Goal: Information Seeking & Learning: Learn about a topic

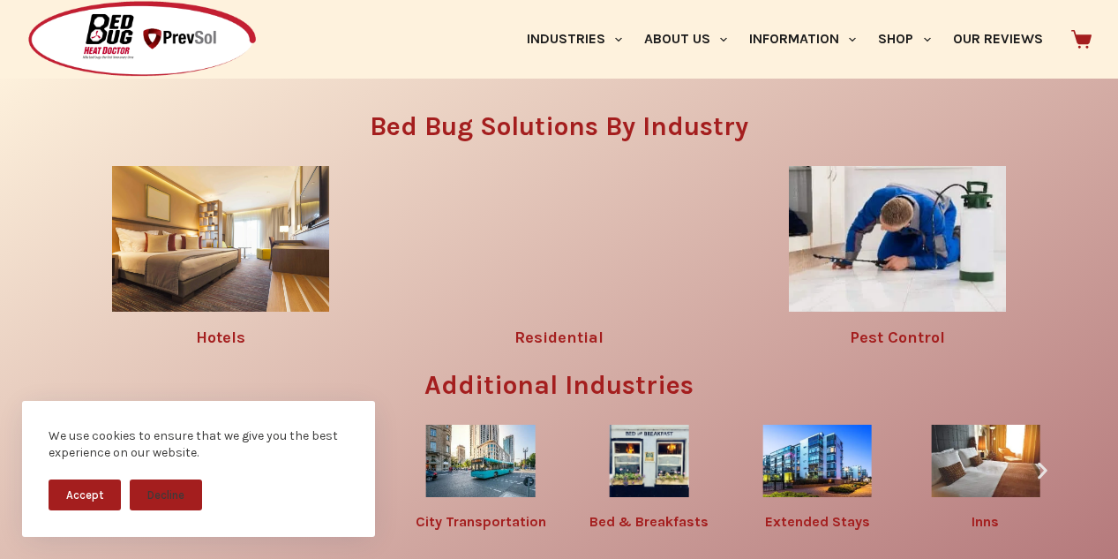
scroll to position [2186, 0]
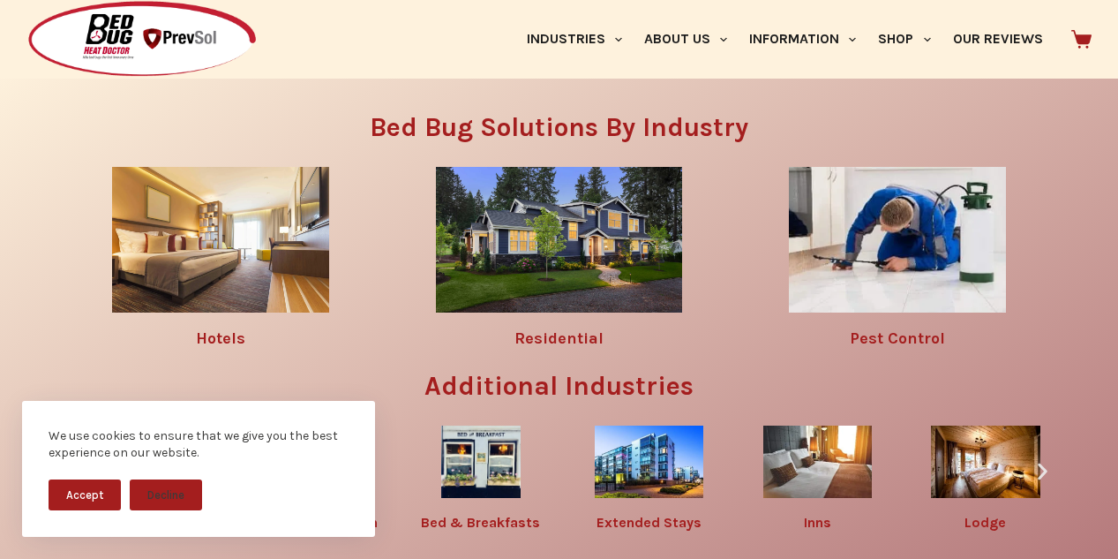
click at [577, 328] on link "Residential" at bounding box center [558, 337] width 89 height 19
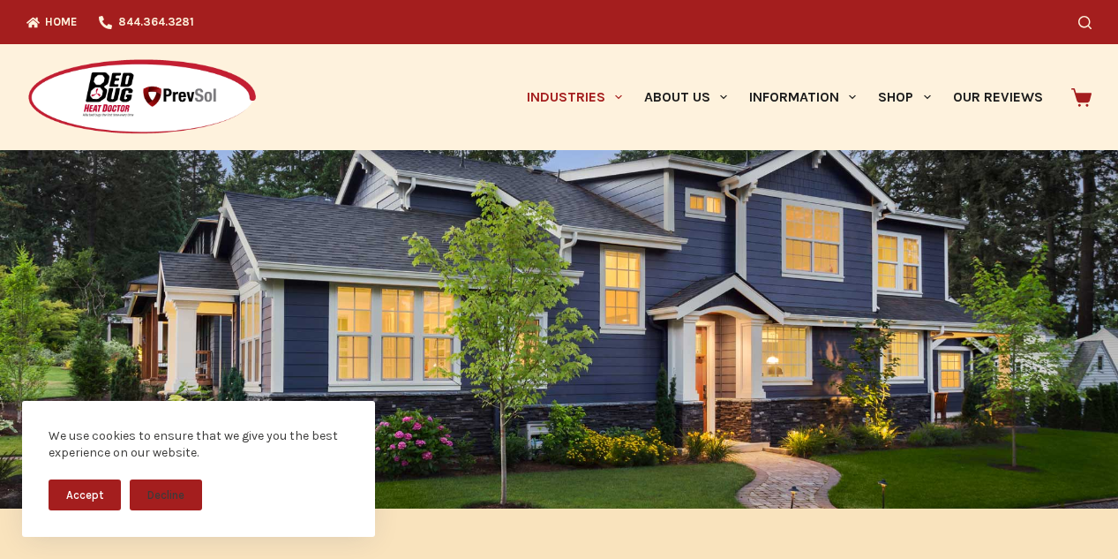
scroll to position [265, 0]
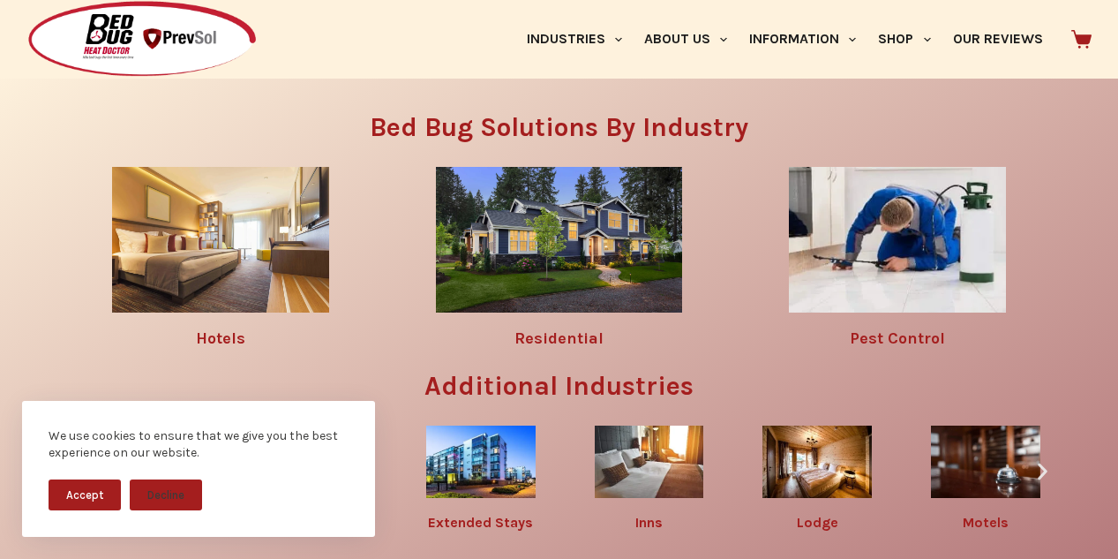
click at [215, 328] on link "Hotels" at bounding box center [220, 337] width 49 height 19
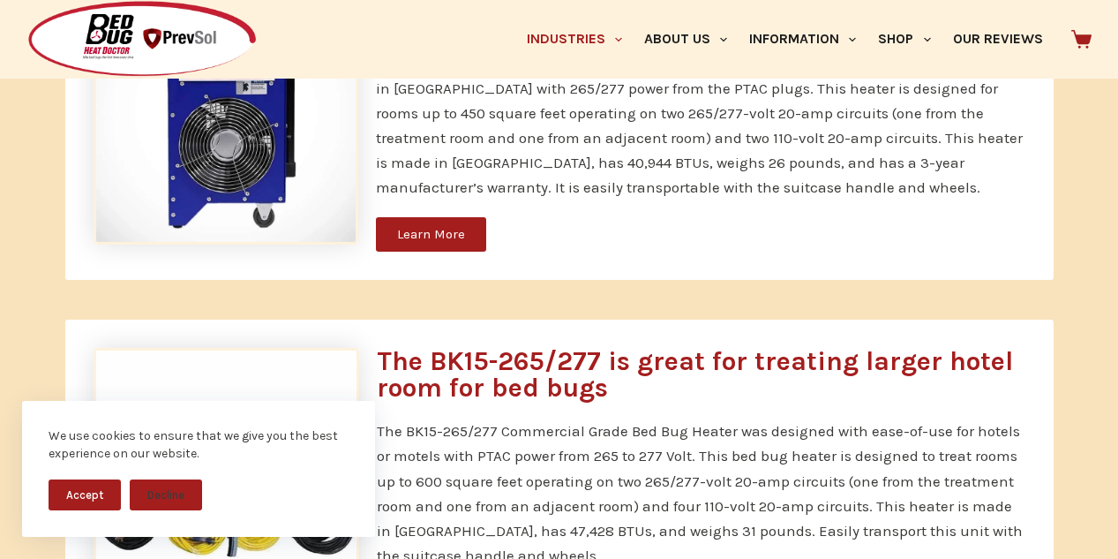
scroll to position [2382, 0]
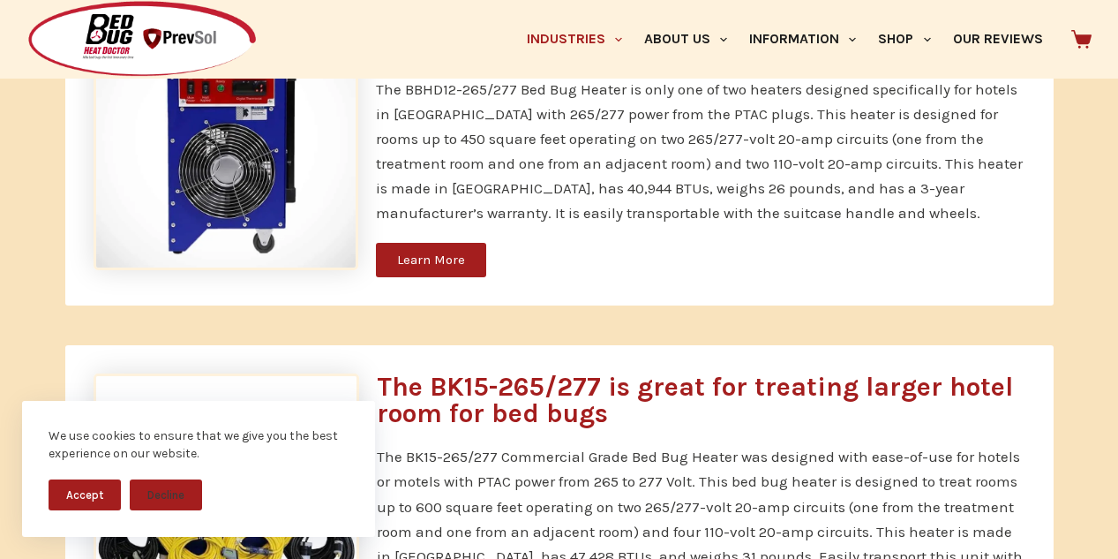
click at [433, 258] on span "Learn More" at bounding box center [431, 259] width 68 height 13
